Goal: Information Seeking & Learning: Understand process/instructions

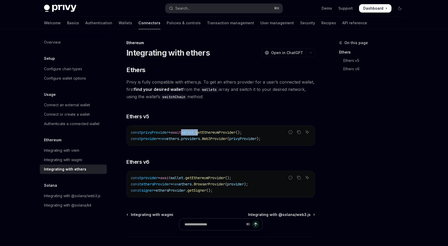
drag, startPoint x: 191, startPoint y: 132, endPoint x: 210, endPoint y: 133, distance: 19.6
click at [210, 133] on span "const privyProvider = await wallet . getEthereumProvider ();" at bounding box center [186, 132] width 111 height 5
click at [210, 133] on span "getEthereumProvider" at bounding box center [216, 132] width 40 height 5
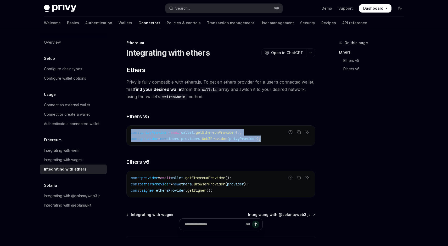
drag, startPoint x: 276, startPoint y: 140, endPoint x: 138, endPoint y: 141, distance: 137.5
click at [138, 142] on div "Report incorrect code Copy Ask AI const privyProvider = await wallet . getEther…" at bounding box center [220, 135] width 189 height 20
click at [138, 141] on code "const privyProvider = await wallet . getEthereumProvider (); const provider = n…" at bounding box center [221, 135] width 180 height 13
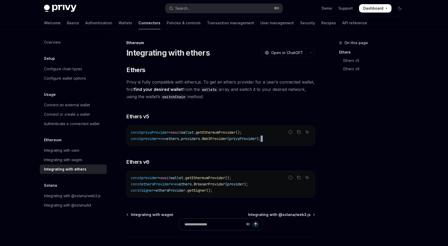
drag, startPoint x: 285, startPoint y: 146, endPoint x: 143, endPoint y: 149, distance: 141.7
click at [143, 149] on div "​ Ethers Privy is fully compatible with ethers.js. To get an ethers provider fo…" at bounding box center [220, 132] width 189 height 132
click at [204, 187] on code "const provider = await wallet . getEthereumProvider (); const ethersProvider = …" at bounding box center [221, 184] width 180 height 19
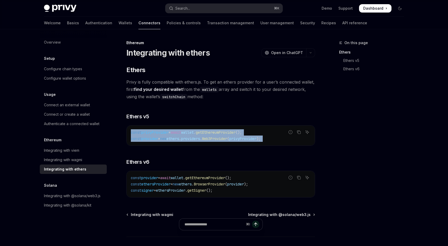
drag, startPoint x: 278, startPoint y: 139, endPoint x: 175, endPoint y: 146, distance: 103.5
click at [174, 146] on div "​ Ethers Privy is fully compatible with ethers.js. To get an ethers provider fo…" at bounding box center [220, 132] width 189 height 132
click at [175, 146] on div "Report incorrect code Copy Ask AI const privyProvider = await wallet . getEther…" at bounding box center [220, 135] width 189 height 20
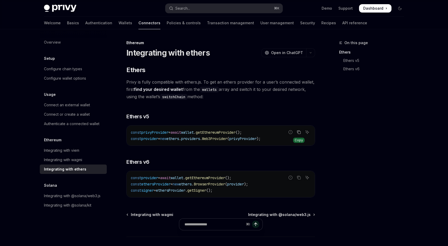
click at [299, 131] on icon "Copy the contents from the code block" at bounding box center [298, 132] width 4 height 4
click at [217, 132] on span "getEthereumProvider" at bounding box center [216, 132] width 40 height 5
click at [78, 159] on div "Integrating with wagmi" at bounding box center [63, 160] width 38 height 6
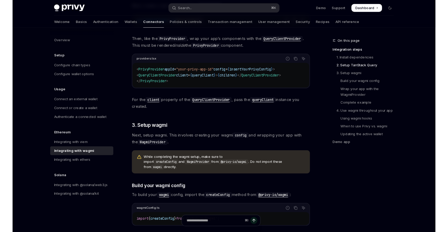
scroll to position [291, 0]
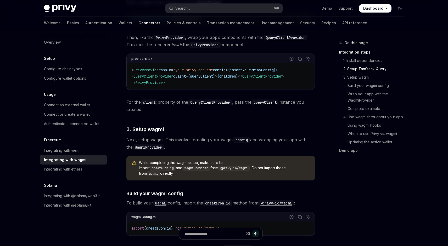
type textarea "*"
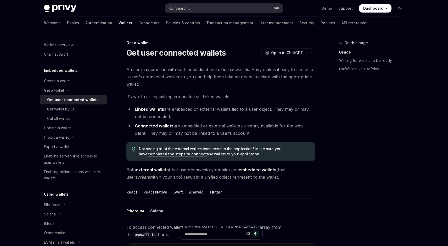
click at [204, 8] on button "Search... ⌘ K" at bounding box center [223, 8] width 117 height 9
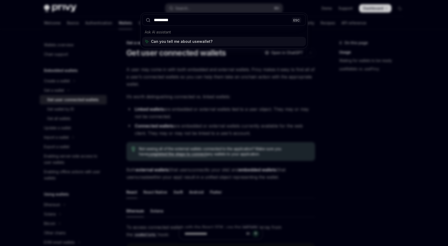
type input "**********"
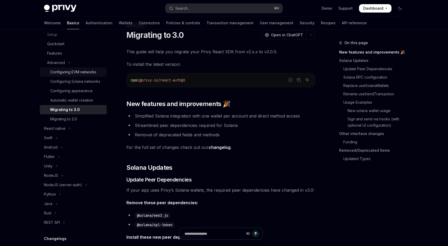
scroll to position [92, 0]
click at [73, 127] on button "React native" at bounding box center [73, 127] width 67 height 9
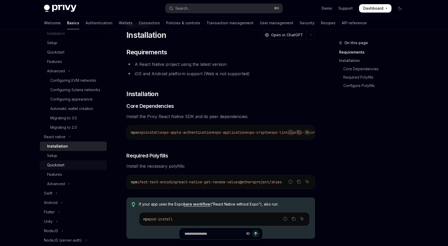
scroll to position [81, 0]
click at [66, 185] on button "Advanced" at bounding box center [73, 184] width 67 height 9
type textarea "*"
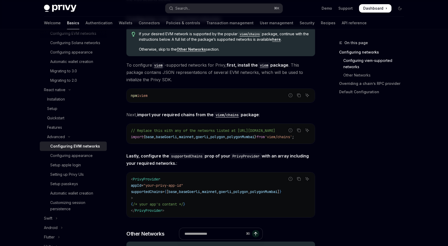
scroll to position [128, 0]
